Goal: Use online tool/utility: Utilize a website feature to perform a specific function

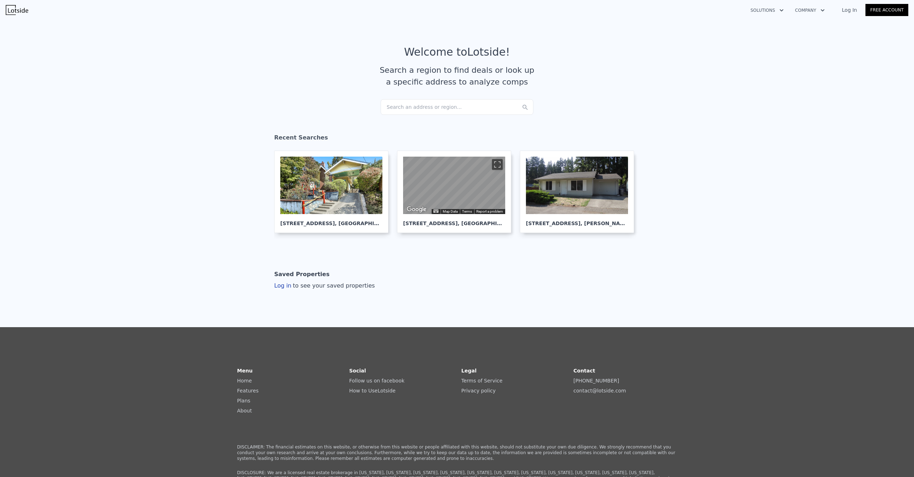
click at [412, 102] on div "Search an address or region..." at bounding box center [456, 107] width 153 height 16
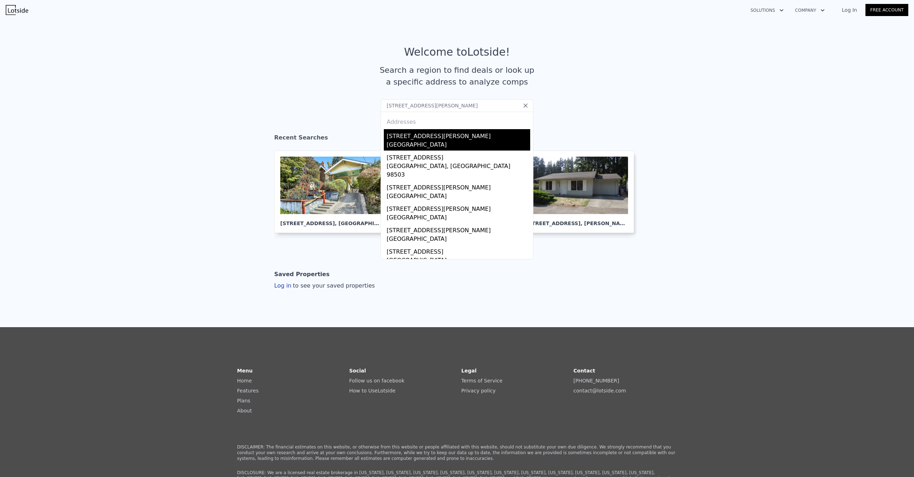
type input "[STREET_ADDRESS][PERSON_NAME]"
click at [414, 140] on div "[STREET_ADDRESS][PERSON_NAME]" at bounding box center [458, 134] width 143 height 11
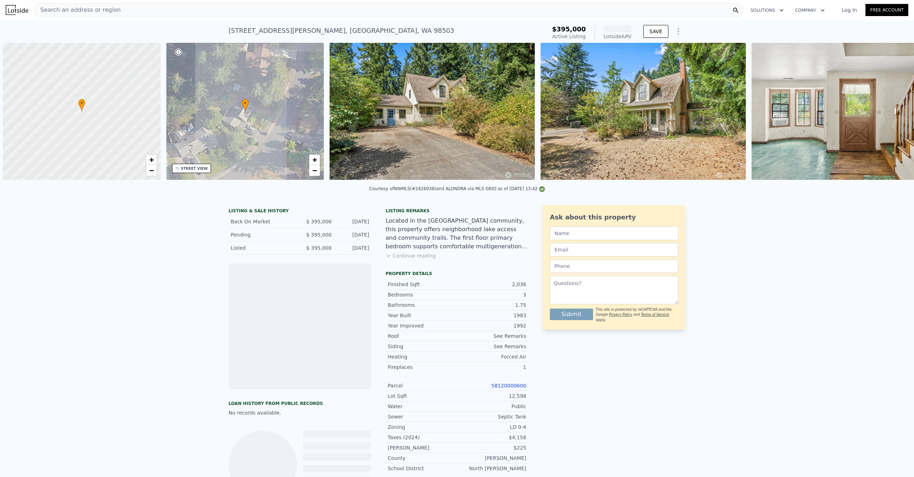
scroll to position [0, 3]
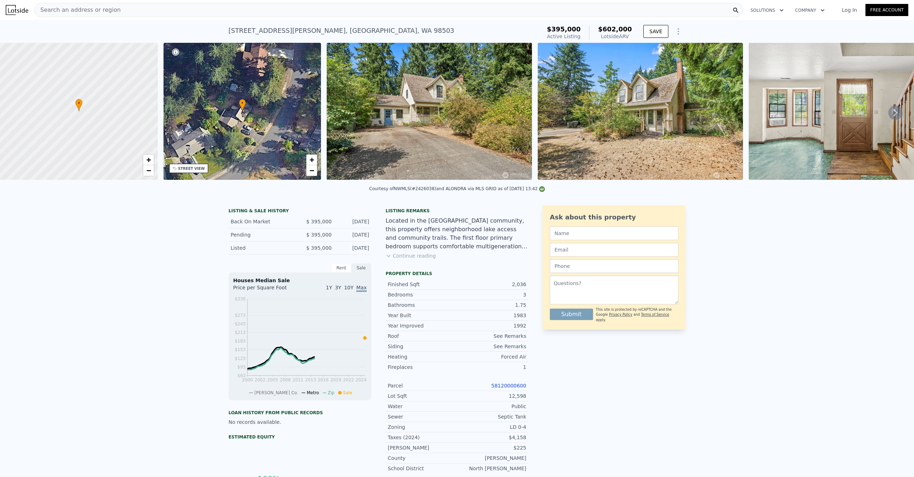
click at [422, 191] on div "Courtesy of NWMLS (#2426038) and ALONDRA via MLS GRID as of [DATE] 13:42" at bounding box center [457, 188] width 176 height 5
click at [422, 191] on div "Courtesy of NWMLS (#2426038) and ALONDRA via MLS GRID as of 09/19/2025 13:42" at bounding box center [457, 188] width 176 height 5
copy div "2426038"
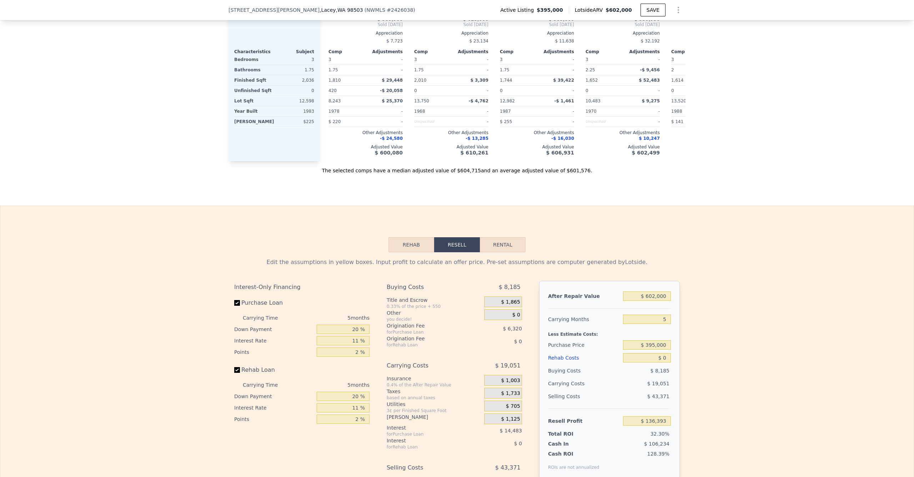
scroll to position [829, 0]
click at [650, 299] on input "$ 602,000" at bounding box center [647, 294] width 48 height 9
type input "$ 5"
type input "-$ 421,778"
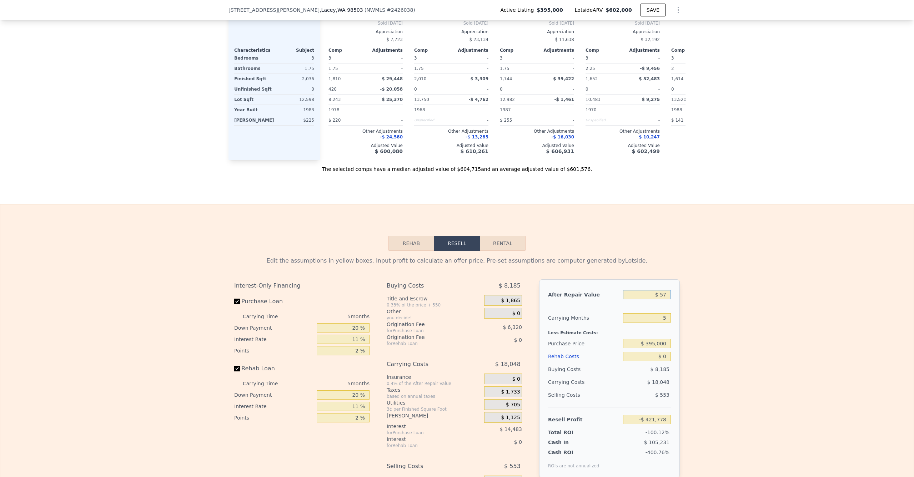
type input "$ 575"
type input "-$ 421,249"
type input "$ 5,750"
type input "-$ 416,452"
type input "$ 57,500"
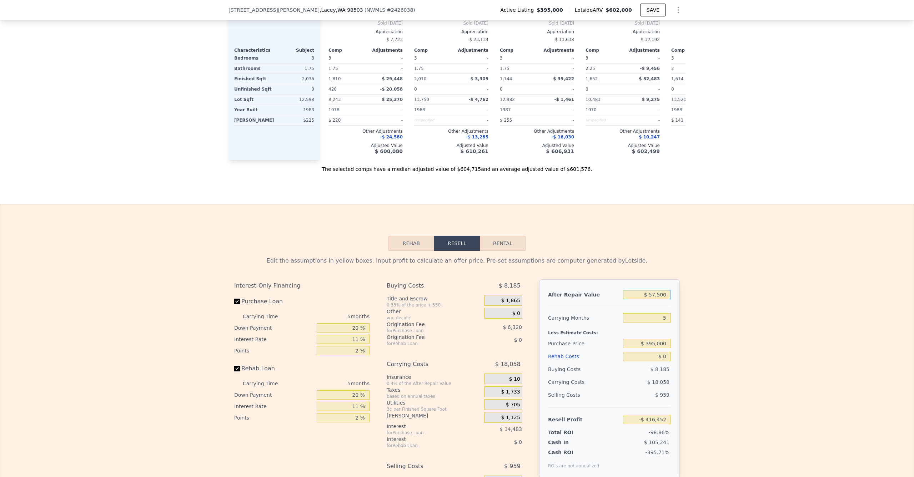
type input "-$ 368,470"
type input "$ 575,000"
type input "$ 111,359"
click at [751, 397] on div "Edit the assumptions in yellow boxes. Input profit to calculate an offer price.…" at bounding box center [456, 389] width 913 height 276
click at [654, 348] on input "$ 395,000" at bounding box center [647, 343] width 48 height 9
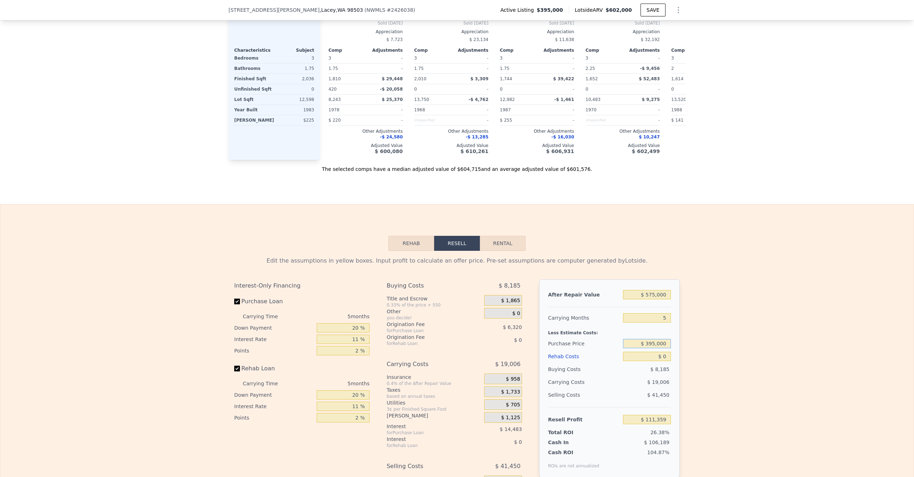
click at [652, 348] on input "$ 395,000" at bounding box center [647, 343] width 48 height 9
type input "$ 360,000"
type input "$ 148,320"
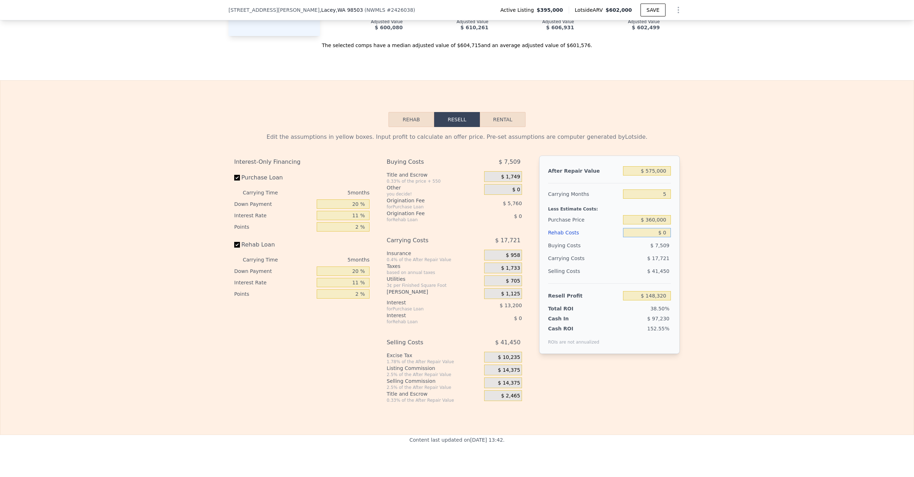
click at [649, 237] on input "$ 0" at bounding box center [647, 232] width 48 height 9
type input "$ 40"
type input "$ 148,279"
type input "$ 400"
type input "$ 147,899"
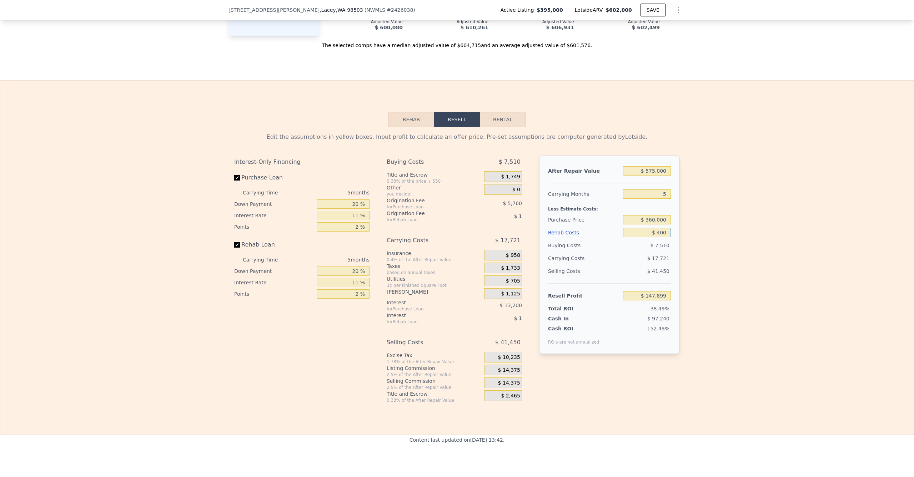
type input "$ 4,000"
type input "$ 144,111"
type input "$ 40,000"
type input "$ 106,215"
click at [712, 254] on div "Edit the assumptions in yellow boxes. Input profit to calculate an offer price.…" at bounding box center [456, 265] width 913 height 276
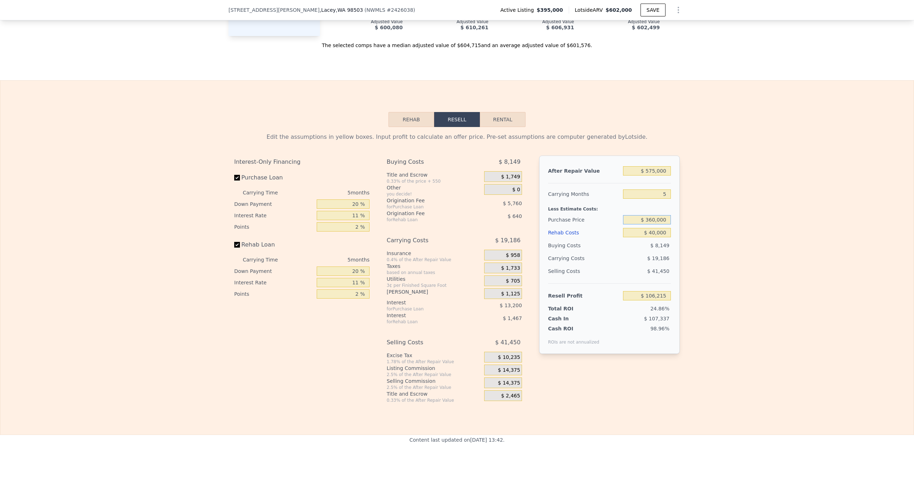
click at [651, 225] on input "$ 360,000" at bounding box center [647, 219] width 48 height 9
click at [649, 225] on input "$ 360,000" at bounding box center [647, 219] width 48 height 9
click at [650, 225] on input "$ 360,000" at bounding box center [647, 219] width 48 height 9
type input "$ 370,000"
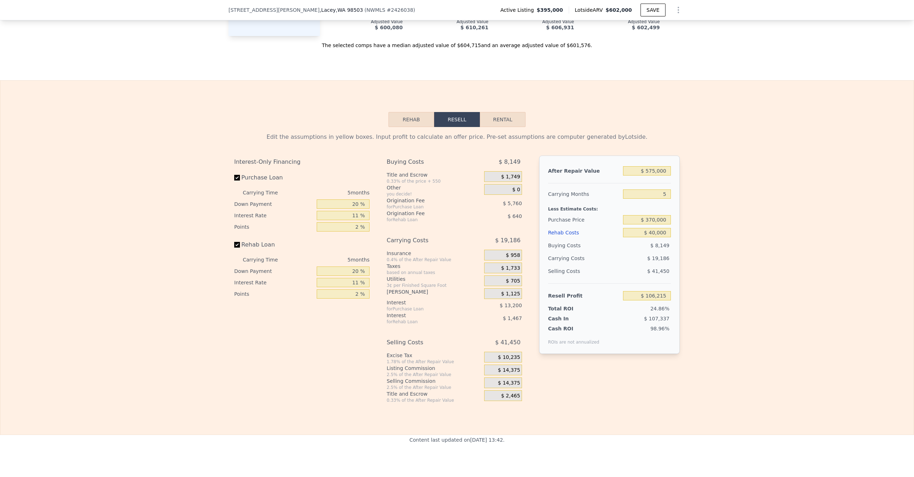
click at [727, 232] on div "Edit the assumptions in yellow boxes. Input profit to calculate an offer price.…" at bounding box center [456, 265] width 913 height 276
type input "$ 95,657"
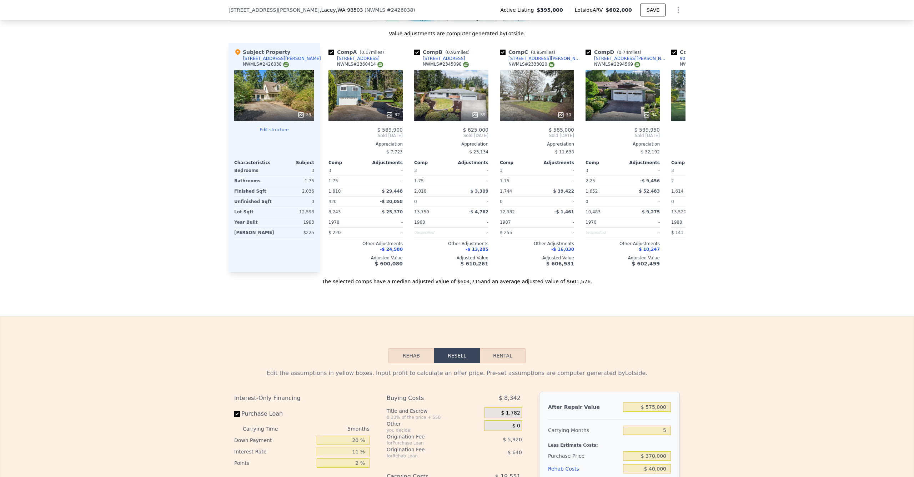
scroll to position [661, 0]
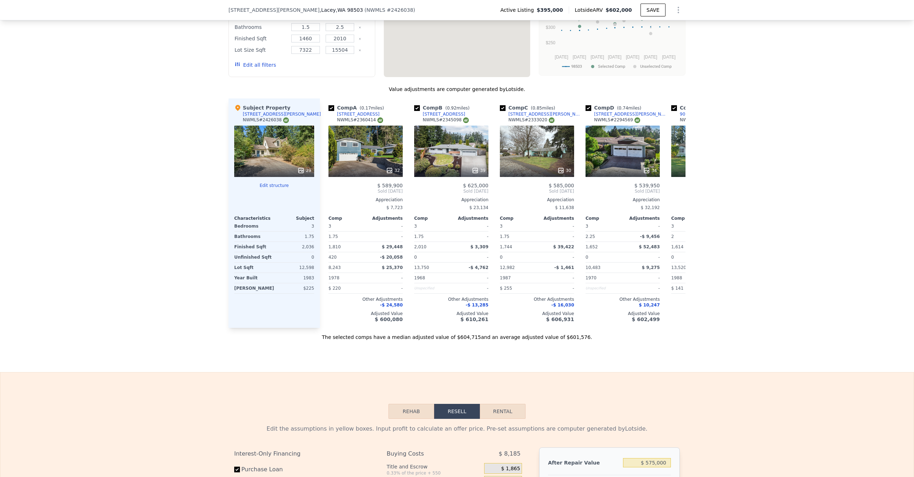
type input "$ 602,000"
type input "$ 0"
type input "$ 136,393"
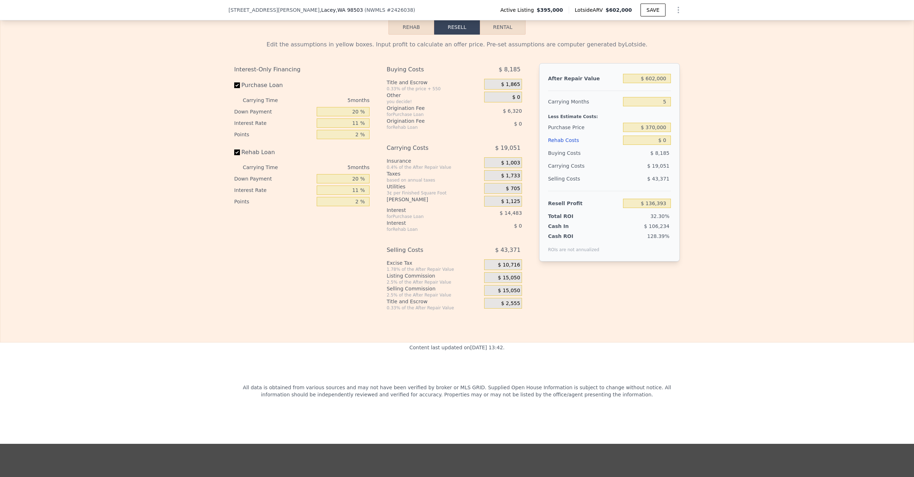
scroll to position [959, 0]
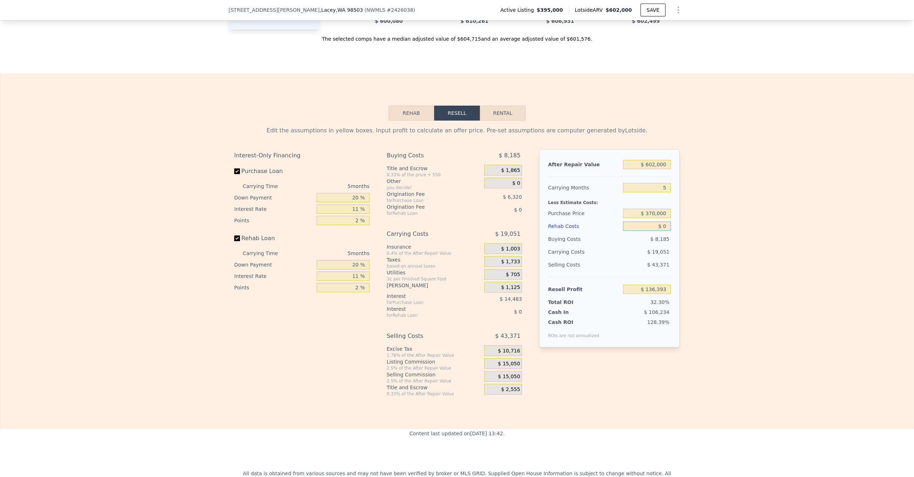
click at [652, 231] on input "$ 0" at bounding box center [647, 226] width 48 height 9
type input "$ 60"
type input "$ 136,332"
type input "$ 600"
type input "$ 135,763"
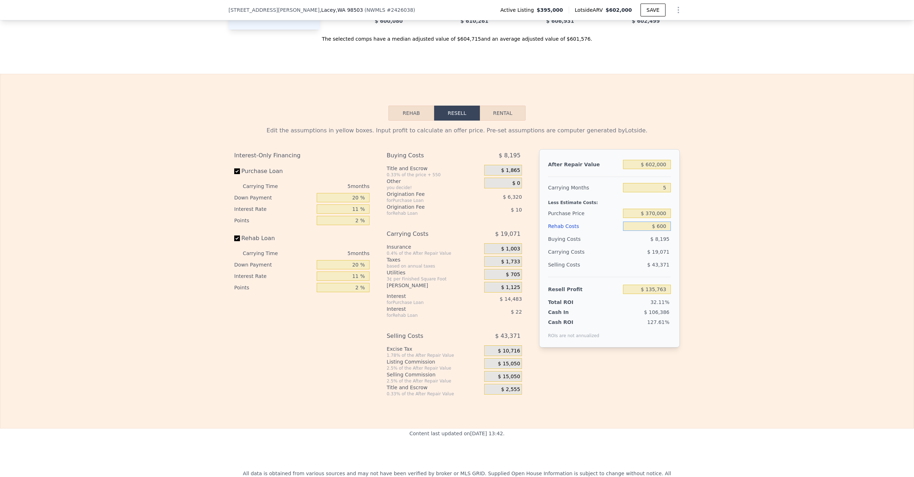
type input "$ 6,000"
type input "$ 130,077"
type input "$ 60,000"
type input "$ 73,233"
click at [654, 169] on input "$ 602,000" at bounding box center [647, 164] width 48 height 9
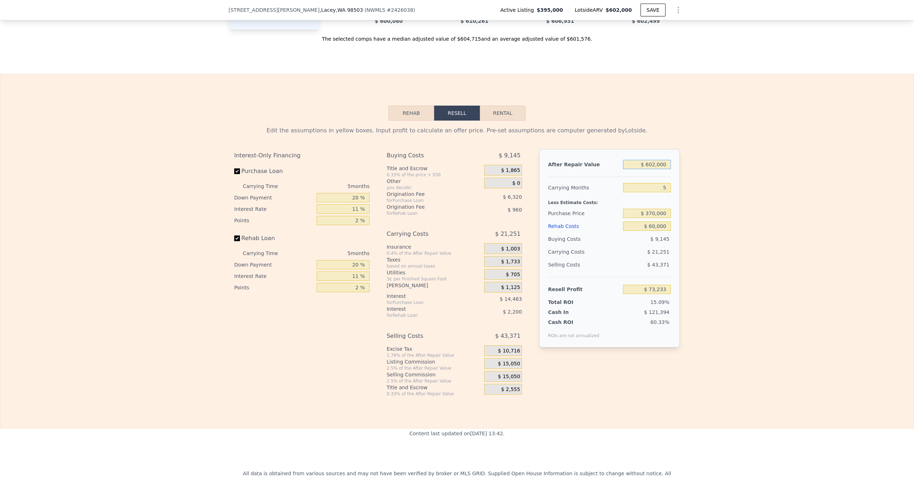
click at [653, 169] on input "$ 602,000" at bounding box center [647, 164] width 48 height 9
click at [647, 169] on input "$ 602,000" at bounding box center [647, 164] width 48 height 9
type input "$ 5"
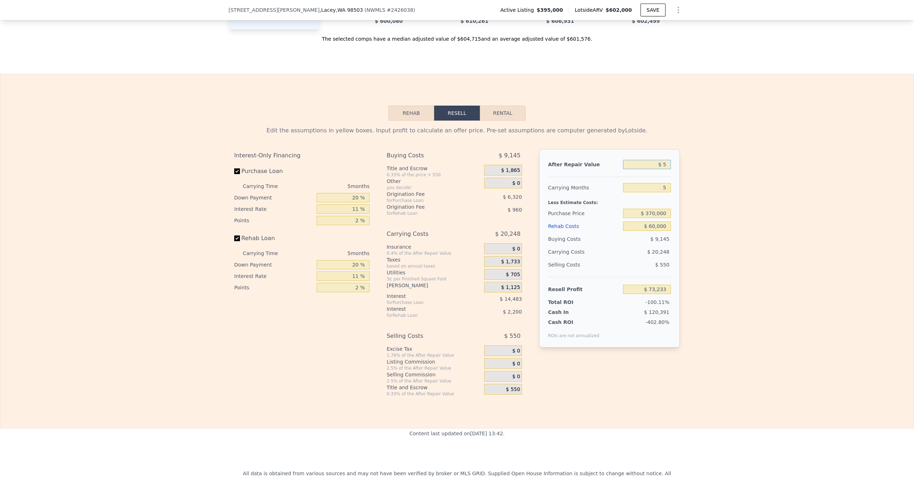
type input "-$ 484,938"
type input "$ 52"
type input "-$ 484,894"
type input "$ 525"
type input "-$ 484,456"
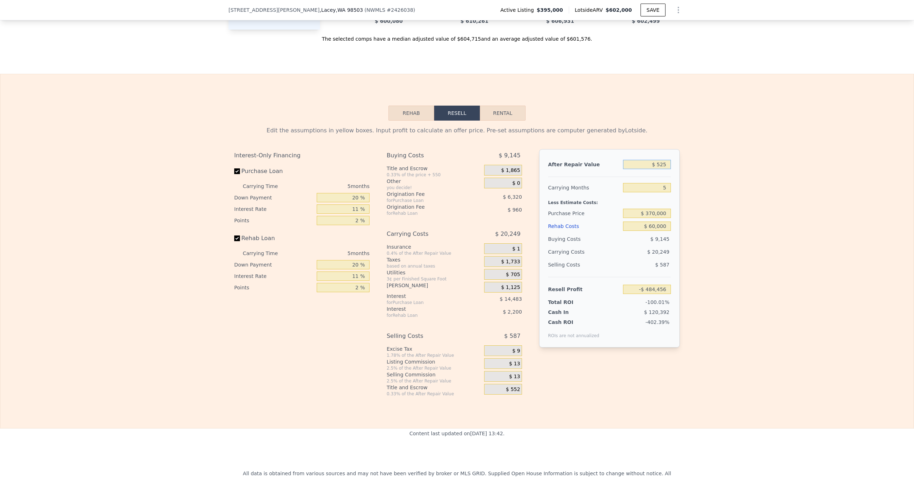
type input "$ 5,250"
type input "-$ 480,074"
type input "$ 52,500"
type input "-$ 436,267"
type input "$ 525,000"
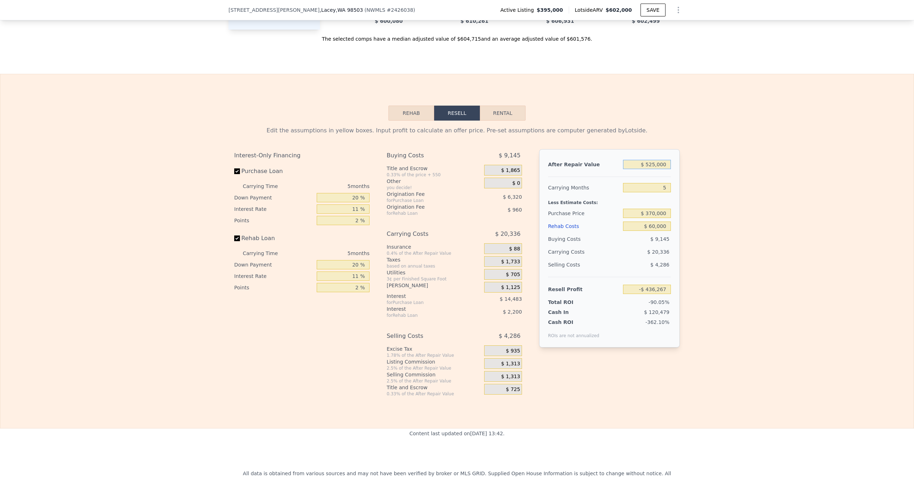
type input "$ 1,839"
click at [713, 198] on div "Edit the assumptions in yellow boxes. Input profit to calculate an offer price.…" at bounding box center [456, 259] width 913 height 276
click at [649, 169] on input "$ 525,000" at bounding box center [647, 164] width 48 height 9
type input "$ 55,000"
type input "-$ 433,947"
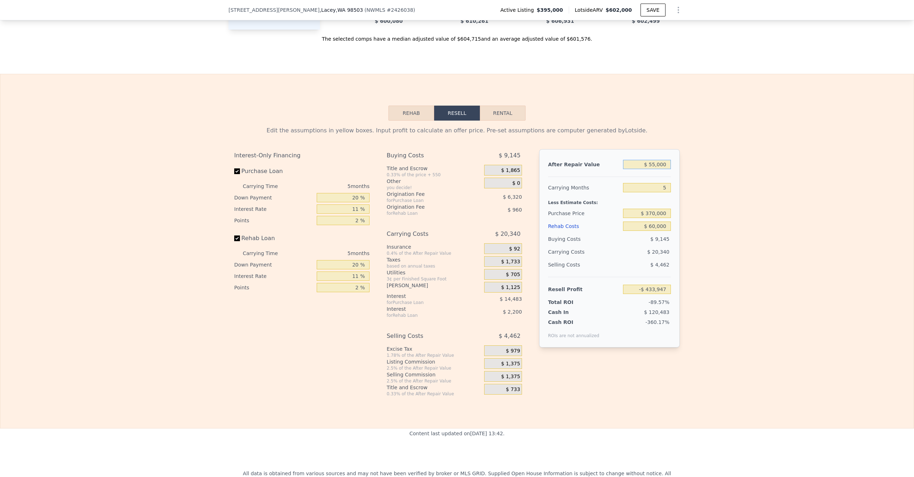
type input "$ 505,000"
type input "-$ 16,706"
type input "$ 55,000"
type input "-$ 433,947"
type input "$ 555,000"
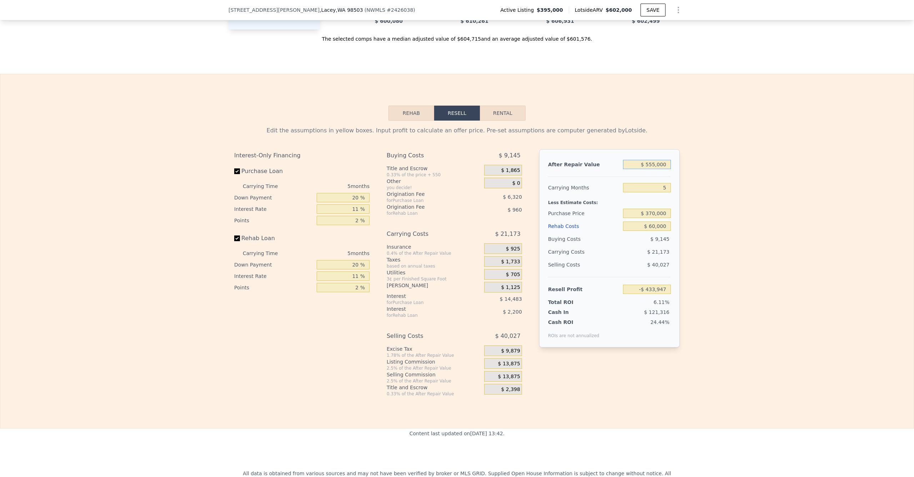
type input "$ 29,655"
click at [651, 169] on input "$ 555,000" at bounding box center [647, 164] width 48 height 9
type input "$ 55,000"
type input "-$ 433,947"
type input "$ 505,000"
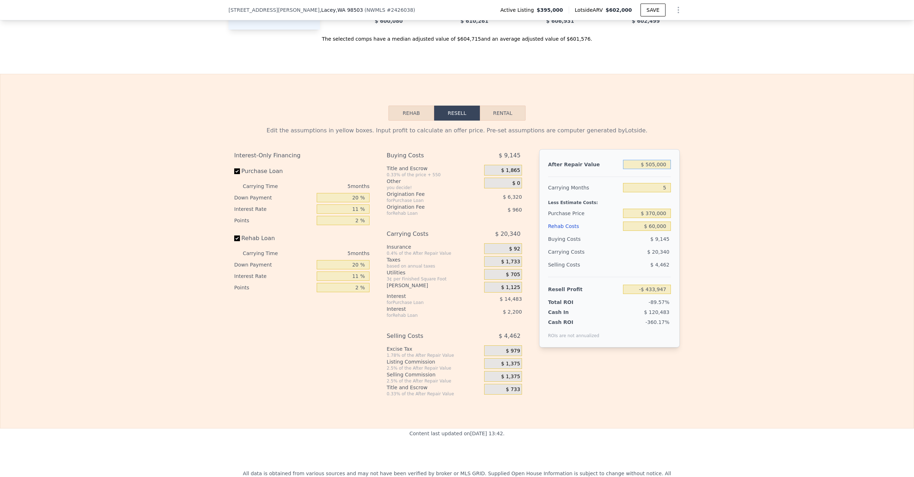
type input "-$ 16,706"
type input "$ 55,000"
type input "-$ 433,947"
type input "$ 555,000"
type input "$ 29,655"
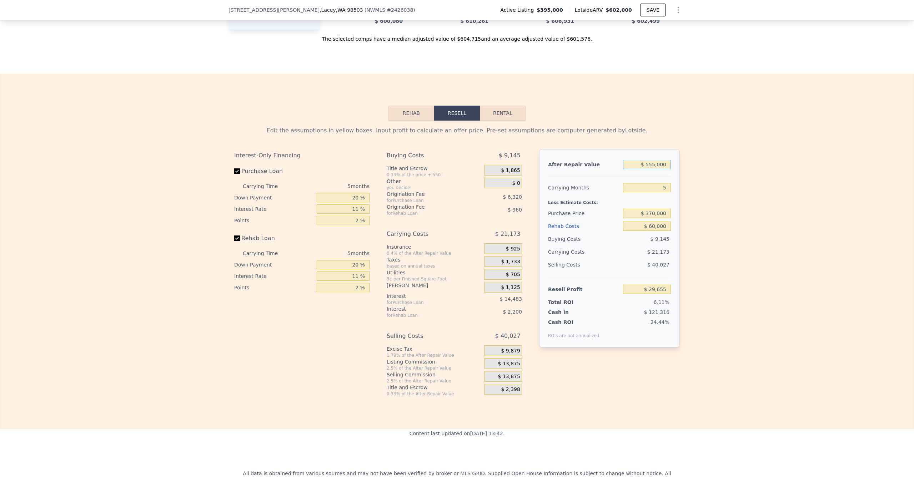
click at [652, 169] on input "$ 555,000" at bounding box center [647, 164] width 48 height 9
type input "$ 55,000"
type input "-$ 433,947"
type input "$ 550,000"
type input "$ 25,018"
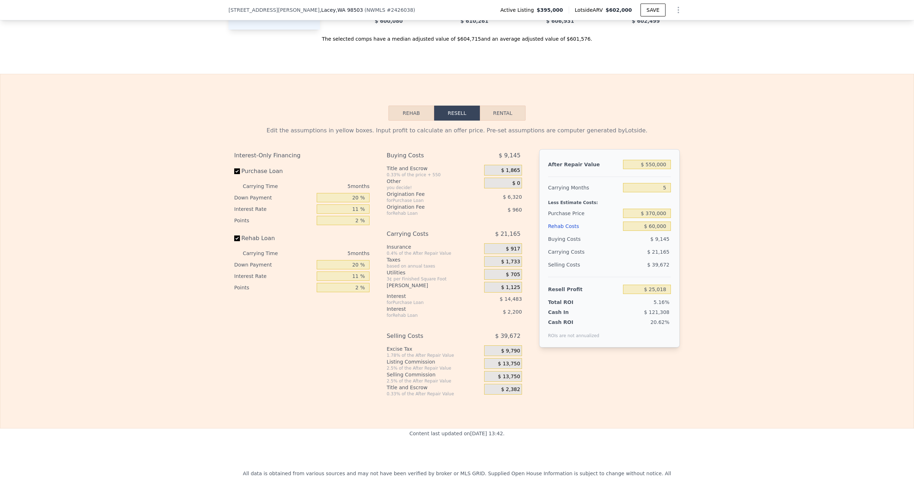
drag, startPoint x: 725, startPoint y: 186, endPoint x: 716, endPoint y: 184, distance: 9.5
click at [725, 185] on div "Edit the assumptions in yellow boxes. Input profit to calculate an offer price.…" at bounding box center [456, 259] width 913 height 276
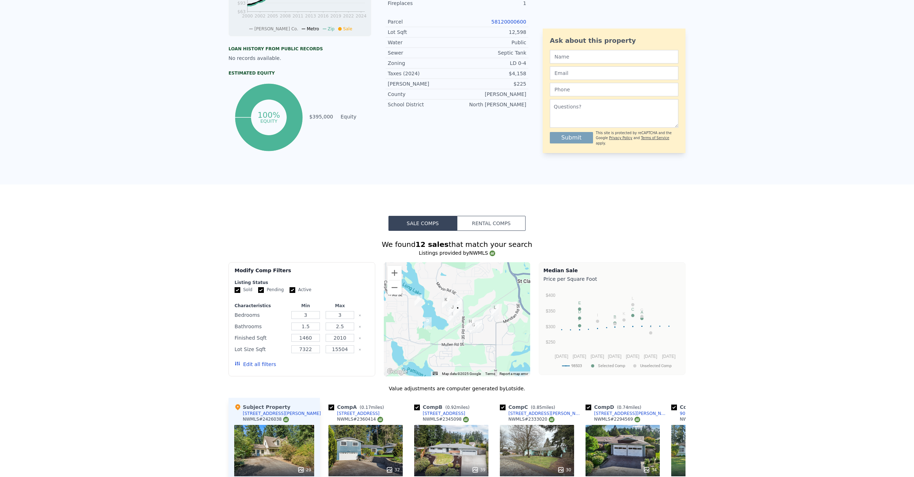
scroll to position [0, 0]
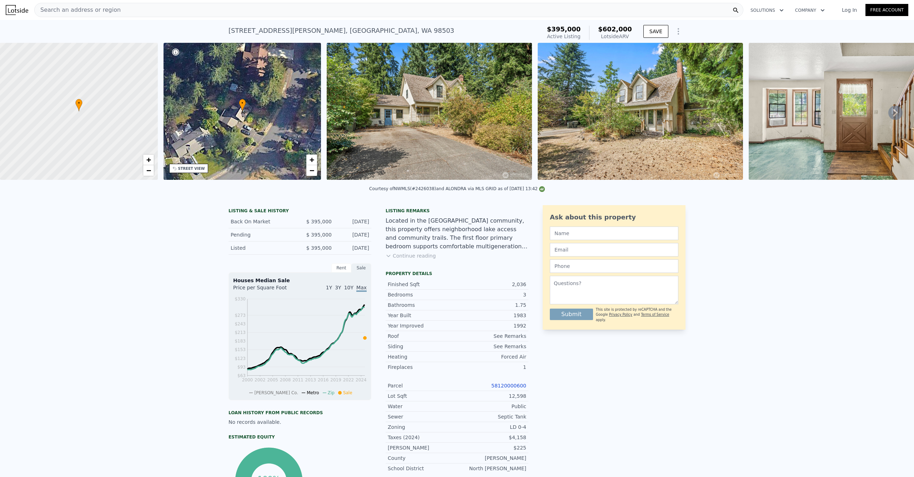
type input "$ 602,000"
type input "$ 0"
type input "$ 136,393"
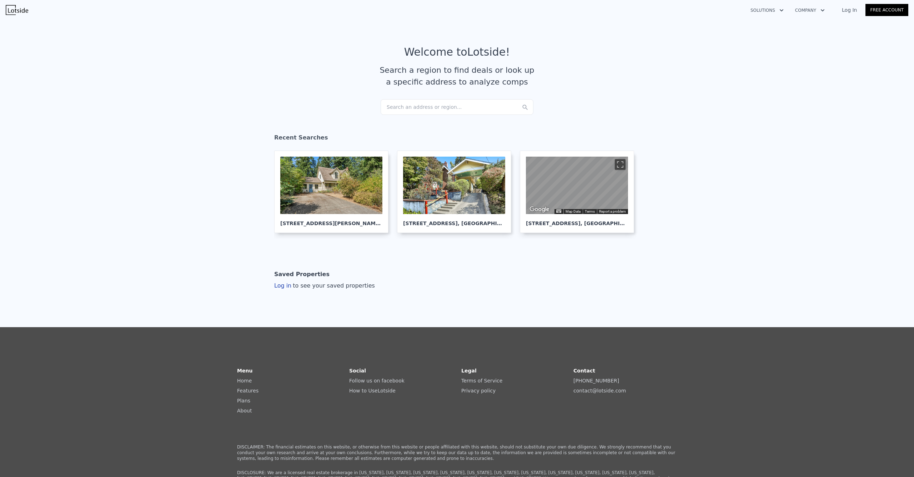
click at [402, 108] on div "Search an address or region..." at bounding box center [456, 107] width 153 height 16
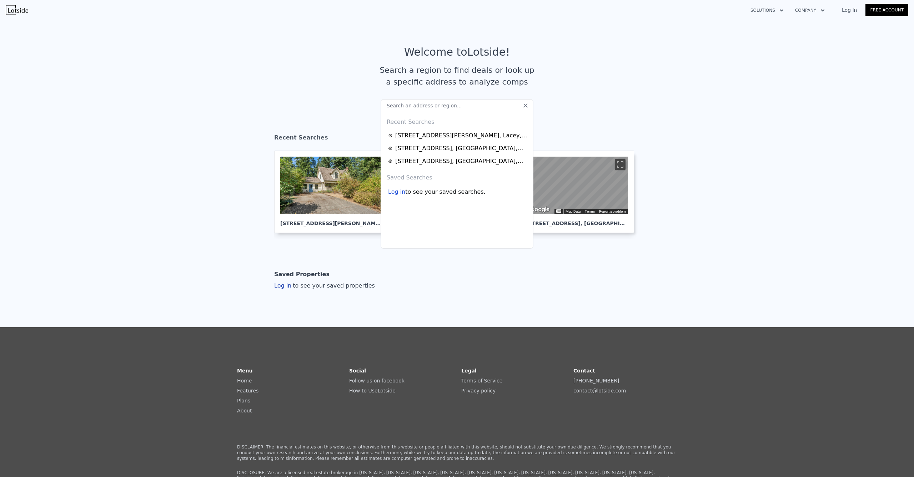
type input "17161 SE 264th St Covington, WA 98042"
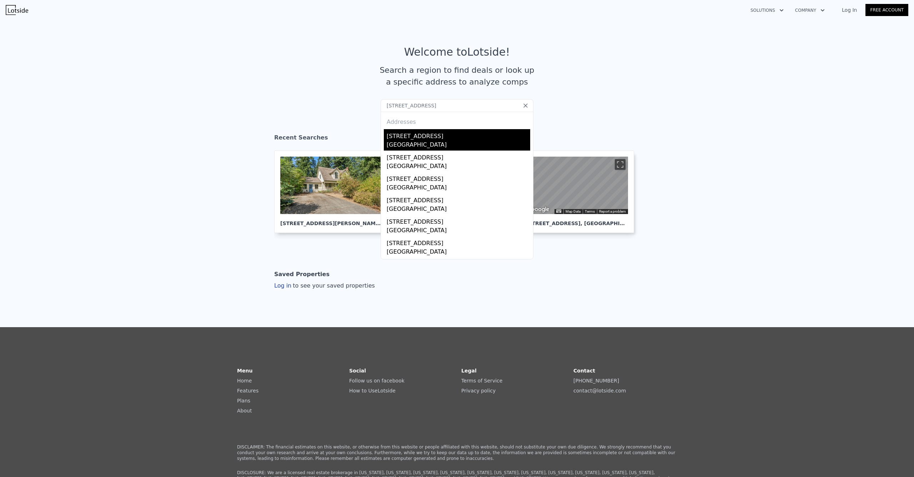
click at [419, 138] on div "17161 SE 264th St" at bounding box center [458, 134] width 143 height 11
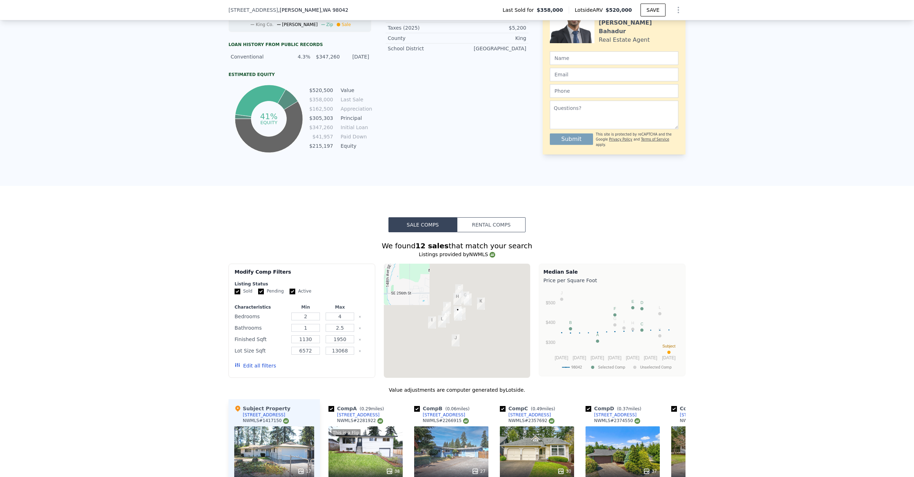
scroll to position [602, 0]
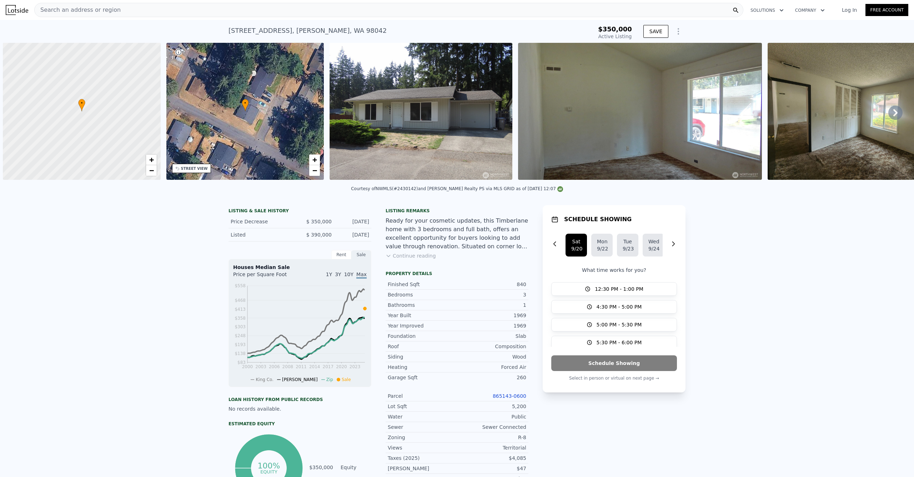
scroll to position [0, 3]
